Goal: Check status

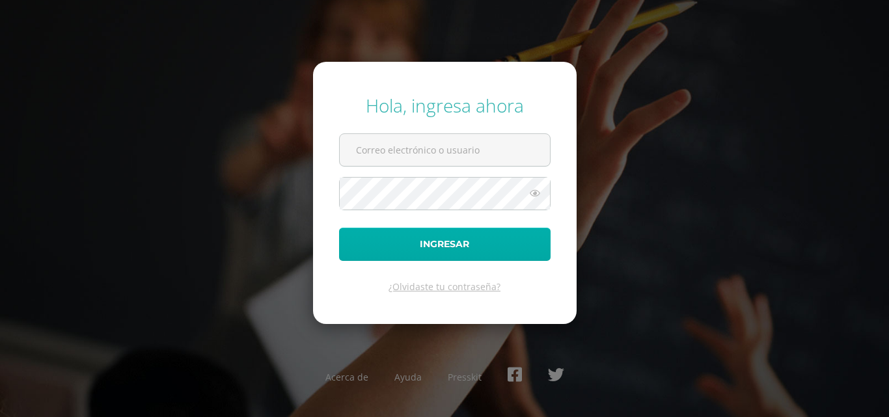
type input "[EMAIL_ADDRESS][DOMAIN_NAME]"
click at [395, 232] on button "Ingresar" at bounding box center [445, 244] width 212 height 33
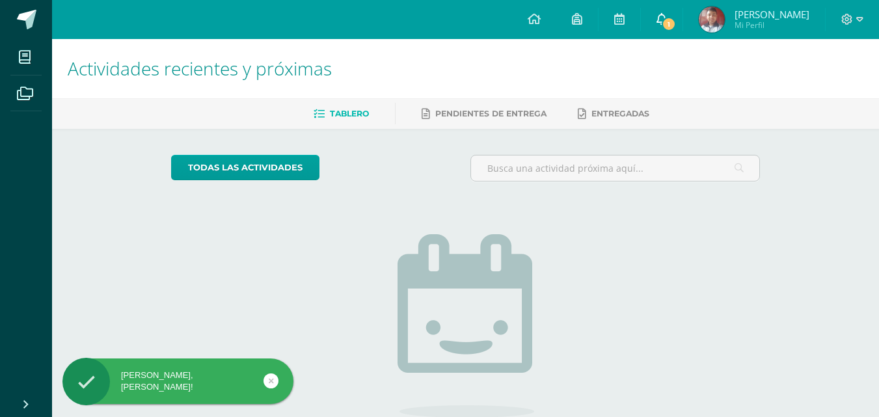
click at [669, 13] on link "1" at bounding box center [662, 19] width 42 height 39
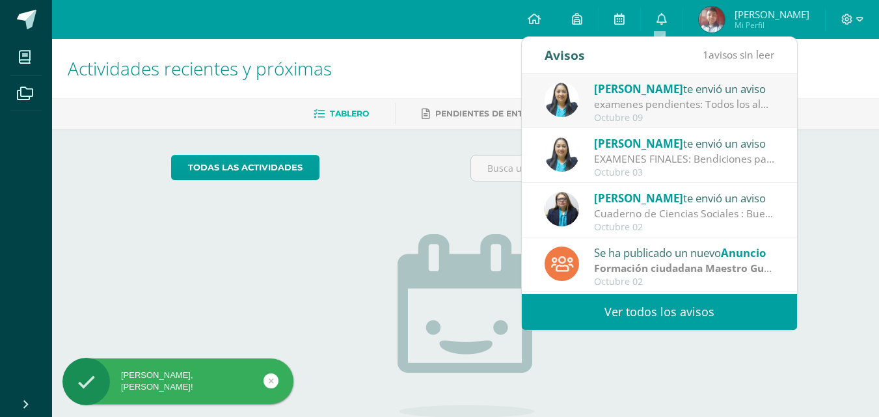
click at [688, 105] on div "examenes pendientes: Todos los alumnos que tienen exámenes pendientes, deben pr…" at bounding box center [684, 104] width 181 height 15
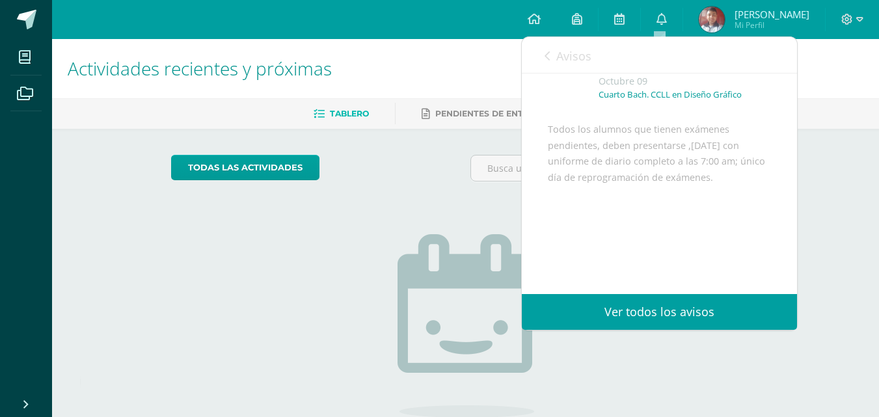
scroll to position [101, 0]
click at [553, 59] on link "Avisos" at bounding box center [568, 55] width 47 height 37
